Goal: Task Accomplishment & Management: Use online tool/utility

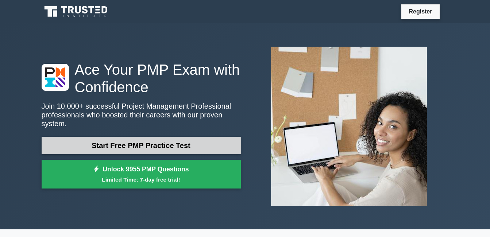
click at [203, 137] on link "Start Free PMP Practice Test" at bounding box center [141, 146] width 199 height 18
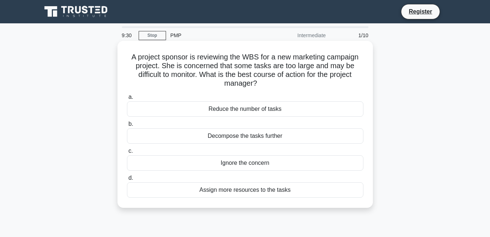
click at [259, 190] on div "Assign more resources to the tasks" at bounding box center [245, 189] width 236 height 15
click at [127, 181] on input "d. Assign more resources to the tasks" at bounding box center [127, 178] width 0 height 5
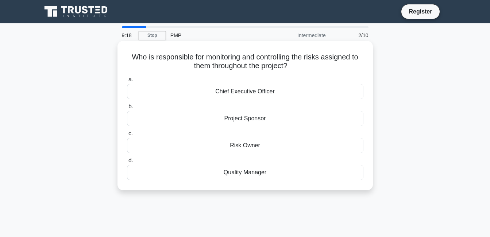
click at [248, 90] on div "Chief Executive Officer" at bounding box center [245, 91] width 236 height 15
click at [127, 82] on input "a. Chief Executive Officer" at bounding box center [127, 79] width 0 height 5
